Goal: Information Seeking & Learning: Learn about a topic

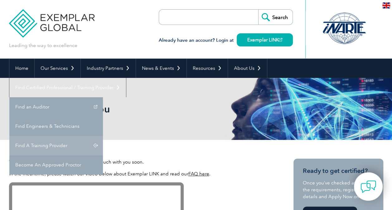
click at [103, 136] on link "Find A Training Provider" at bounding box center [56, 145] width 94 height 19
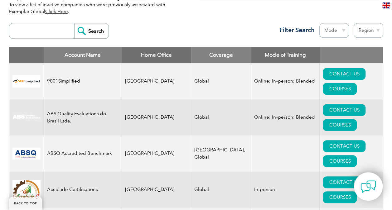
scroll to position [219, 0]
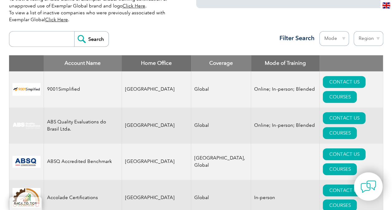
click at [33, 40] on input "search" at bounding box center [43, 38] width 62 height 15
type input "pnp"
click at [74, 31] on input "Search" at bounding box center [91, 38] width 34 height 15
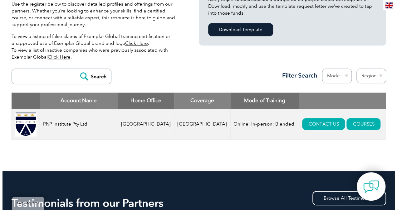
scroll to position [183, 0]
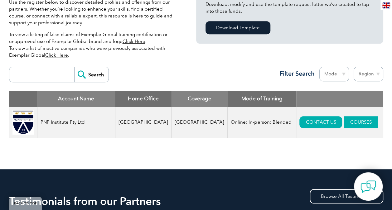
click at [346, 122] on link "COURSES" at bounding box center [361, 122] width 34 height 12
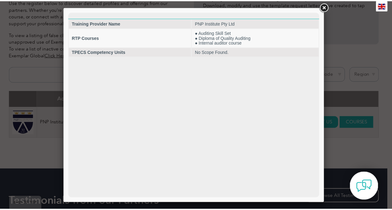
scroll to position [0, 0]
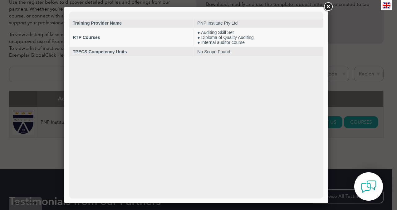
click at [328, 5] on link at bounding box center [327, 6] width 11 height 11
